Goal: Ask a question: Ask a question

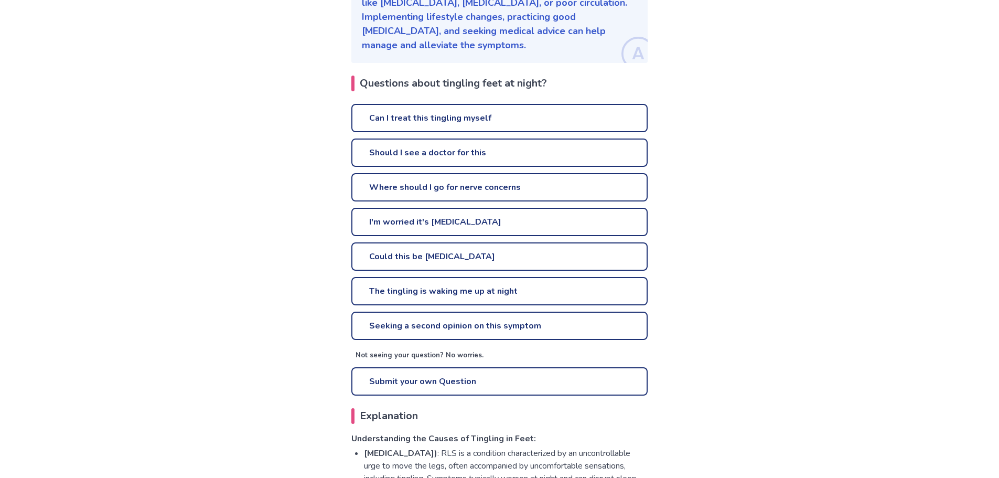
scroll to position [202, 0]
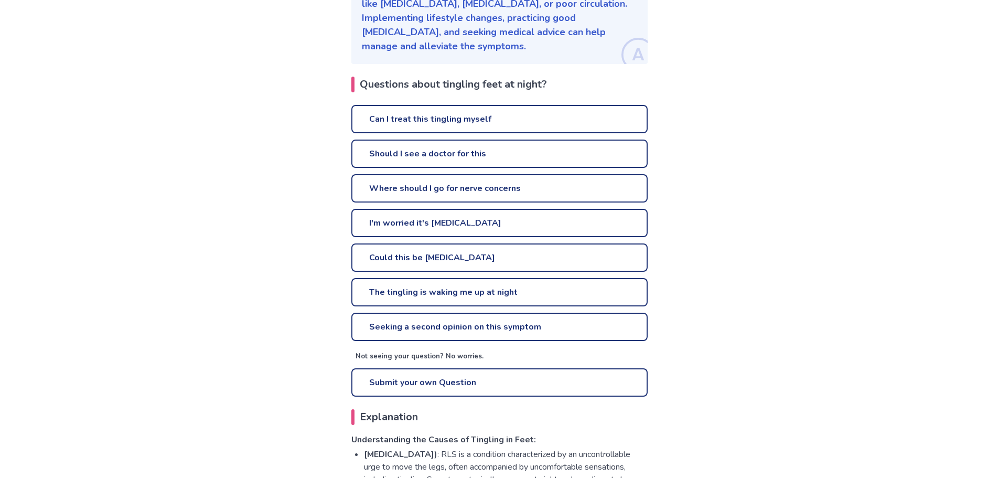
click at [438, 185] on link "Where should I go for nerve concerns" at bounding box center [499, 188] width 296 height 28
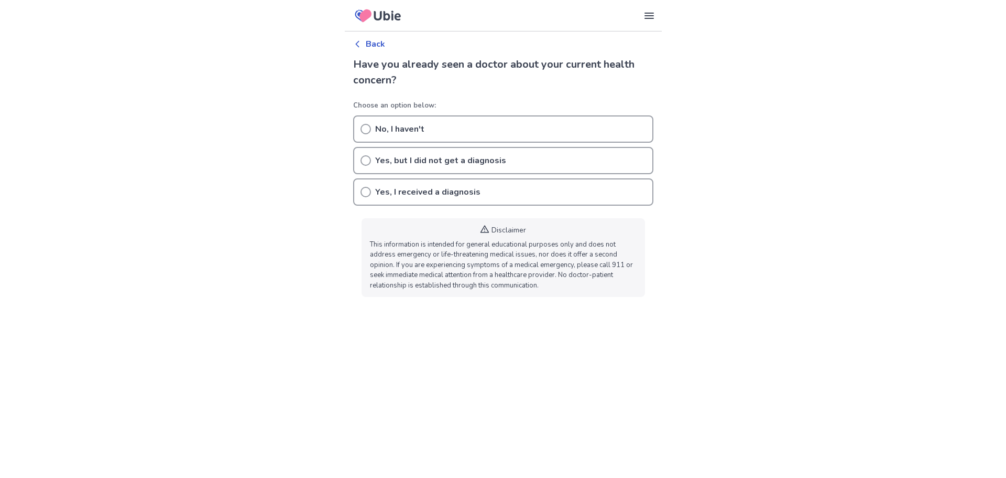
click at [440, 157] on p "Yes, but I did not get a diagnosis" at bounding box center [440, 160] width 131 height 13
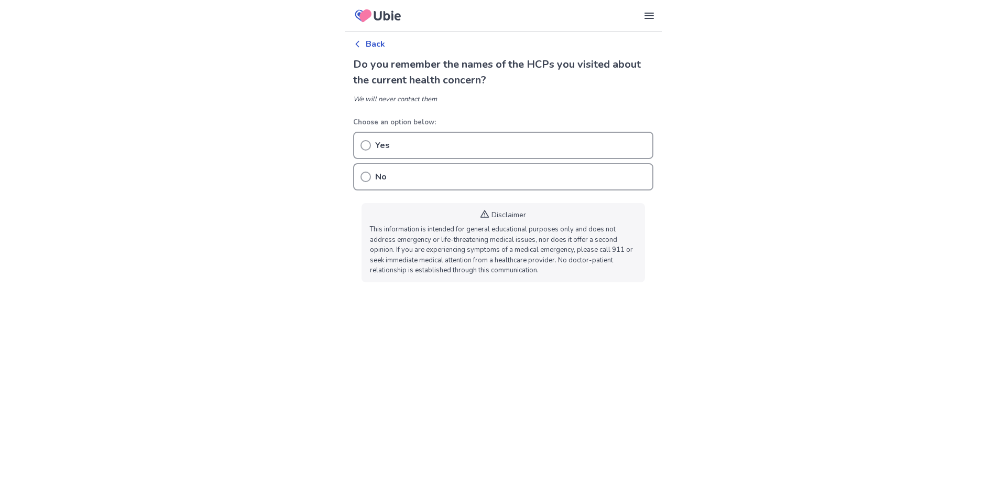
click at [405, 171] on div "No" at bounding box center [503, 176] width 300 height 27
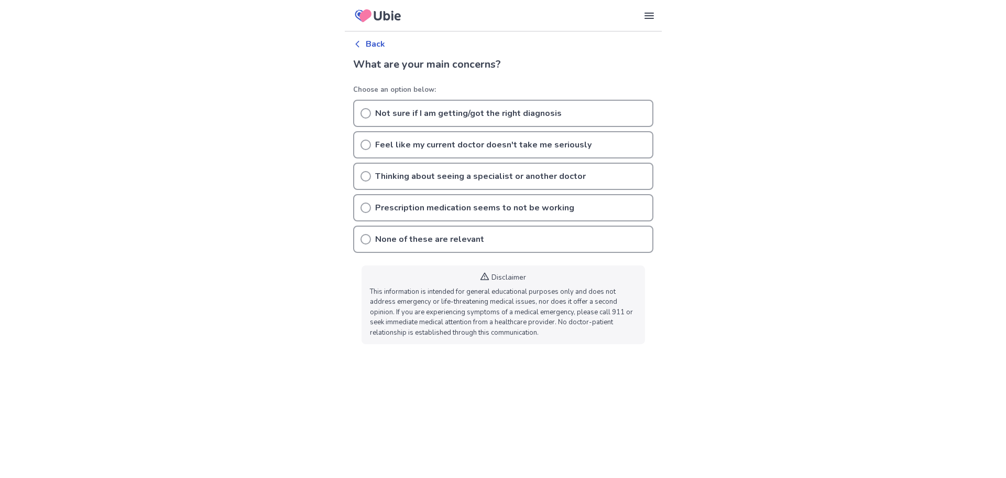
click at [436, 235] on p "None of these are relevant" at bounding box center [429, 239] width 109 height 13
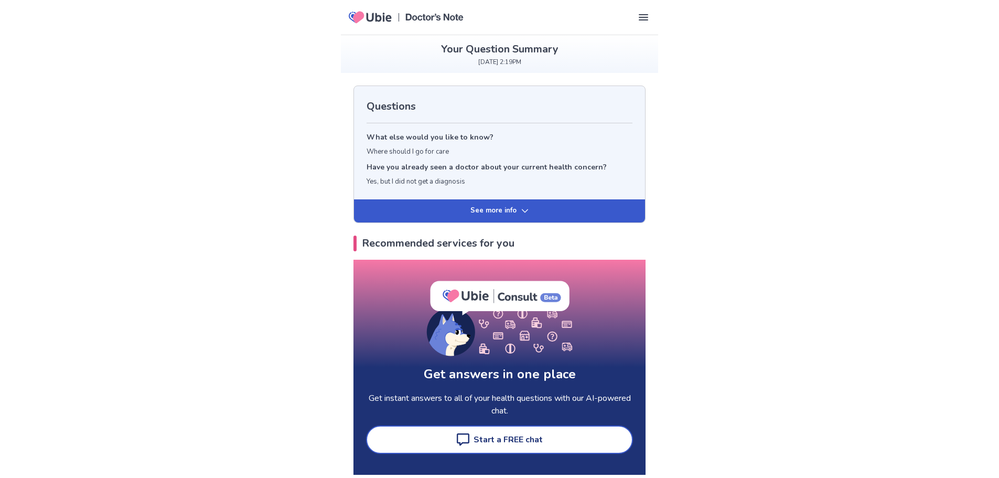
click at [380, 214] on div "See more info" at bounding box center [499, 210] width 291 height 23
